Goal: Task Accomplishment & Management: Manage account settings

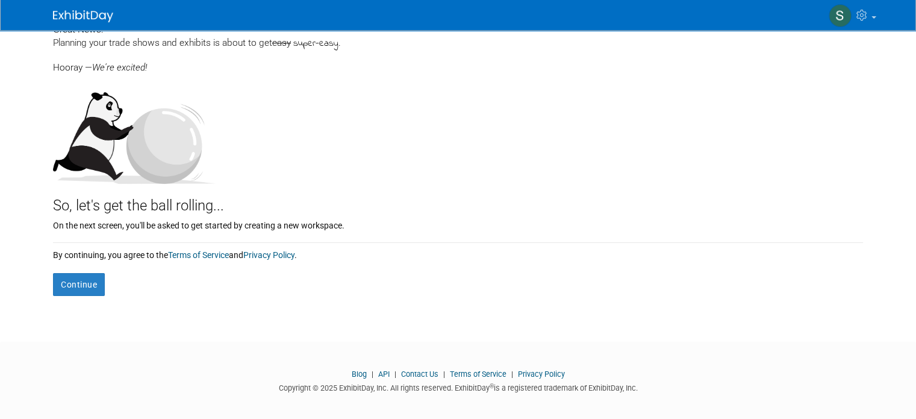
scroll to position [78, 0]
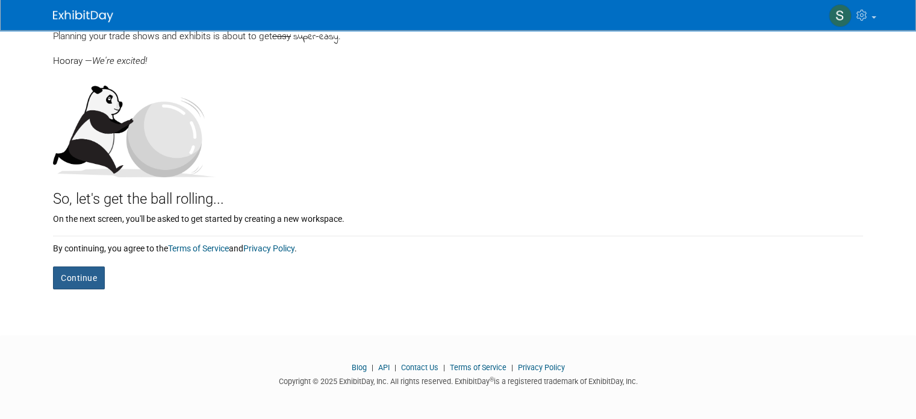
click at [75, 280] on button "Continue" at bounding box center [79, 277] width 52 height 23
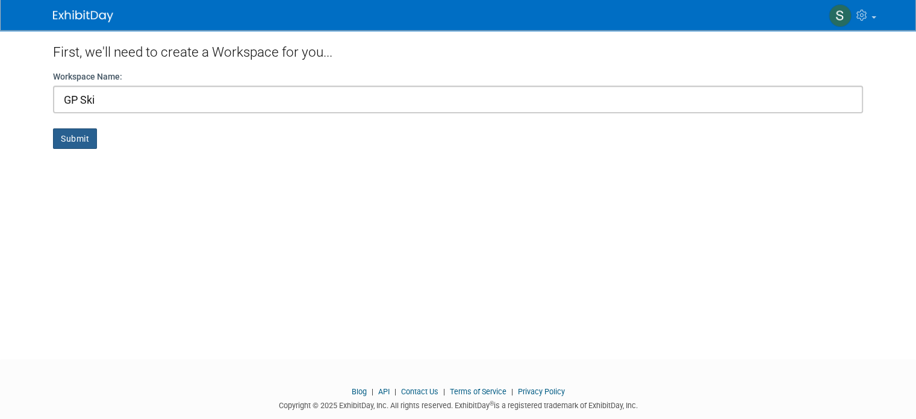
type input "GP Ski"
click at [60, 134] on button "Submit" at bounding box center [75, 138] width 44 height 20
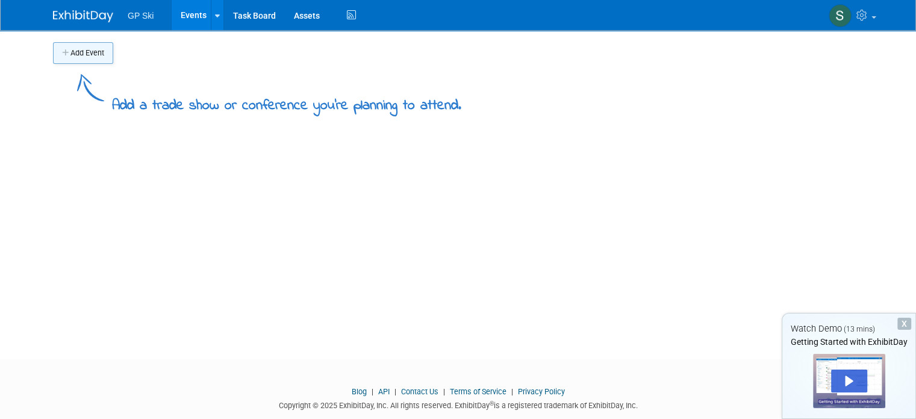
click at [65, 50] on button "Add Event" at bounding box center [83, 53] width 60 height 22
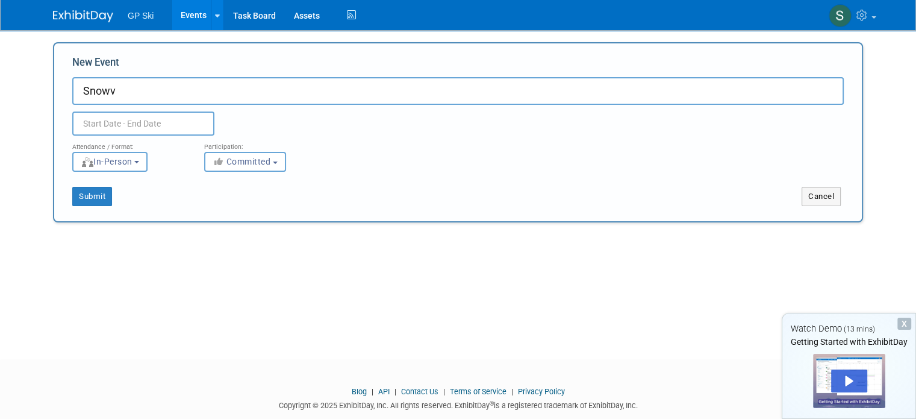
type input "Snowv"
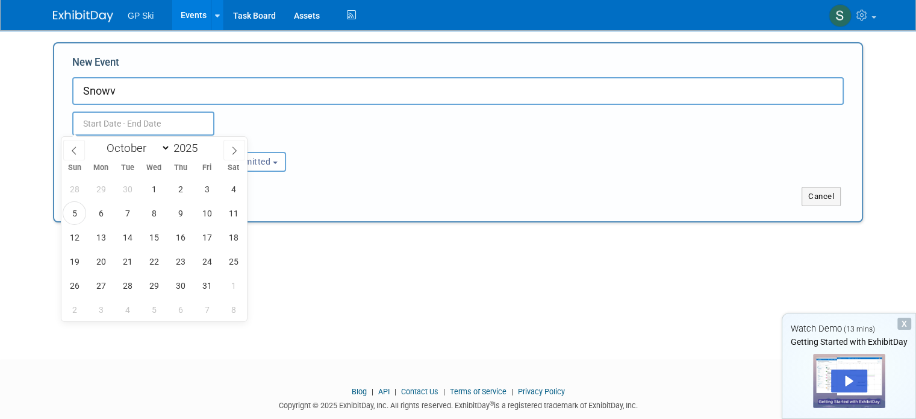
click at [150, 122] on input "text" at bounding box center [143, 123] width 142 height 24
click at [227, 151] on span at bounding box center [234, 150] width 22 height 20
select select "10"
click at [207, 211] on span "7" at bounding box center [206, 212] width 23 height 23
click at [70, 233] on span "9" at bounding box center [74, 236] width 23 height 23
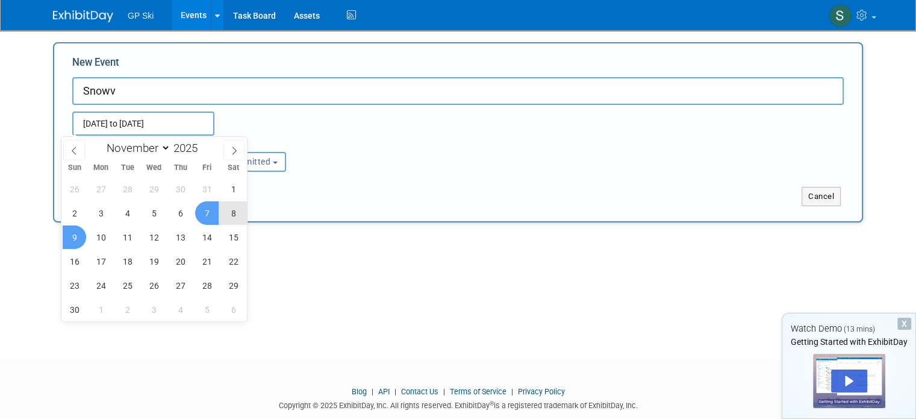
type input "Nov 7, 2025 to Nov 9, 2025"
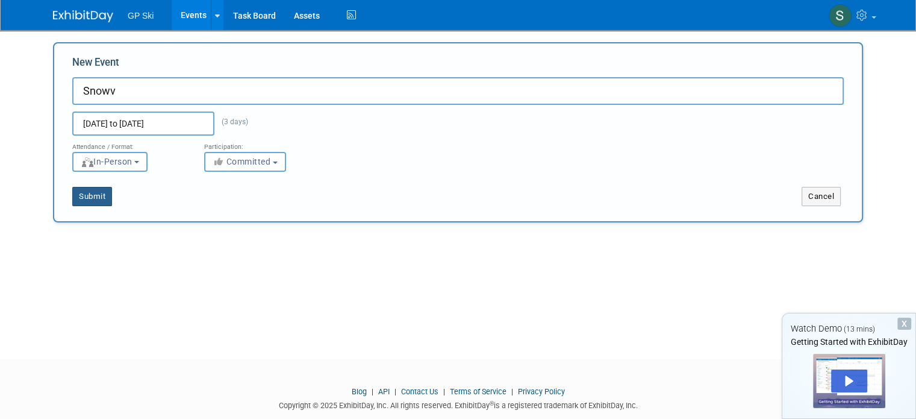
click at [72, 193] on button "Submit" at bounding box center [92, 196] width 40 height 19
